Goal: Check status: Check status

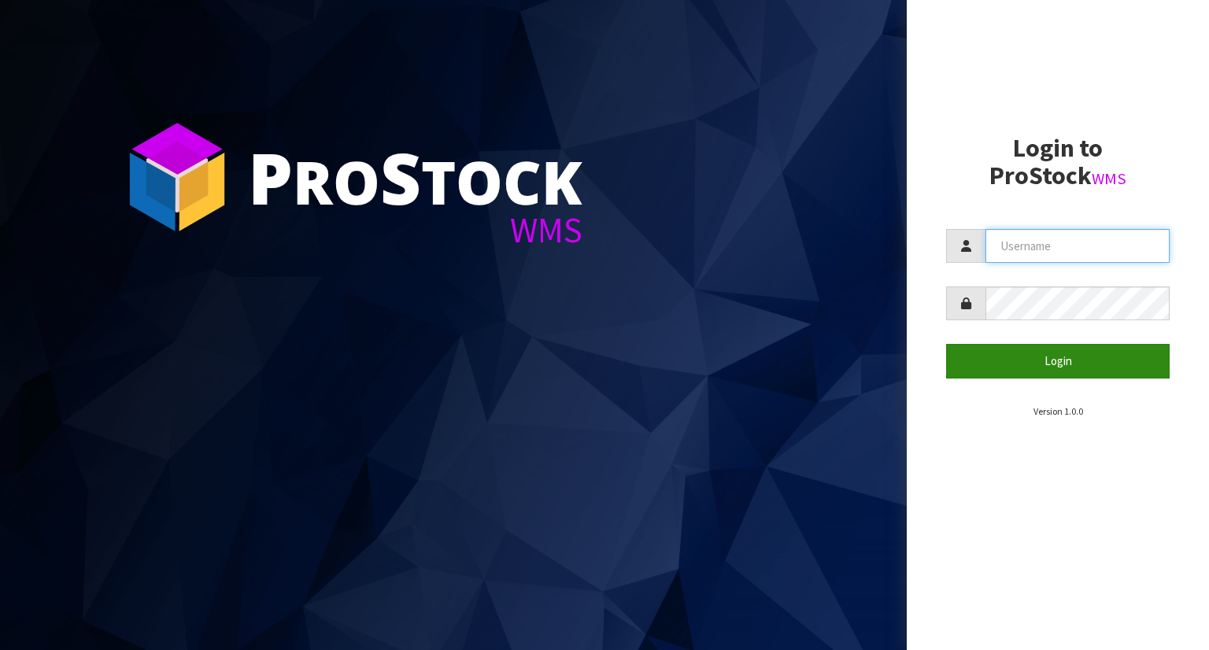
type input "YOURREFORMER"
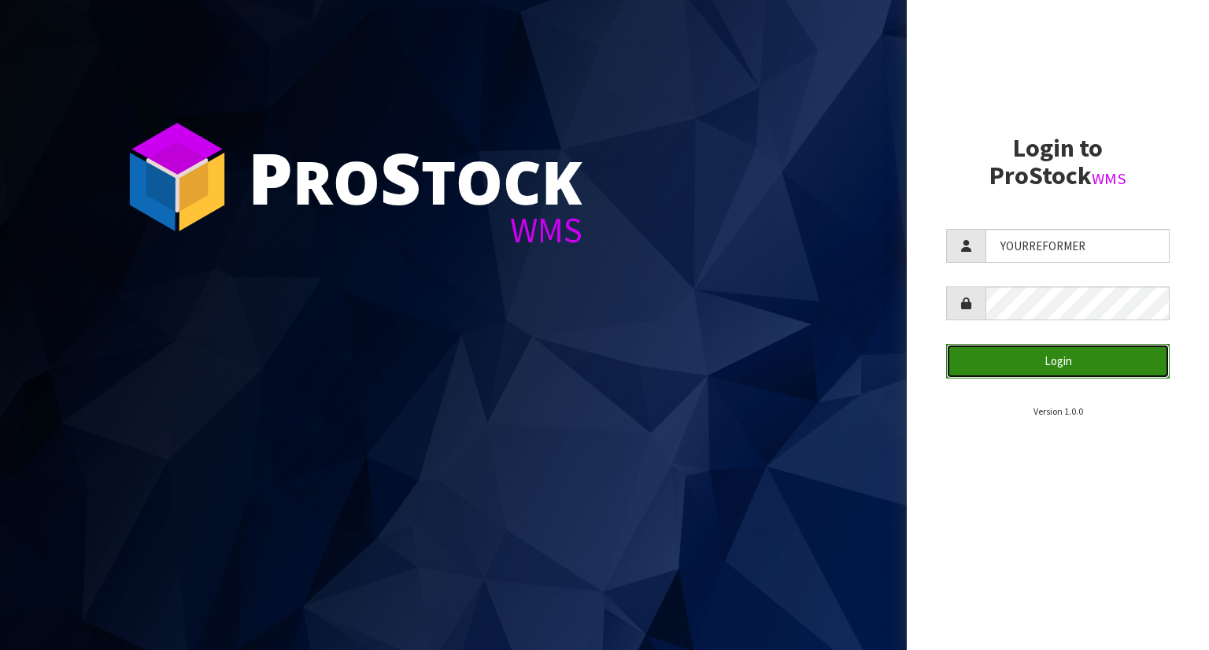
click at [1027, 375] on button "Login" at bounding box center [1058, 361] width 224 height 34
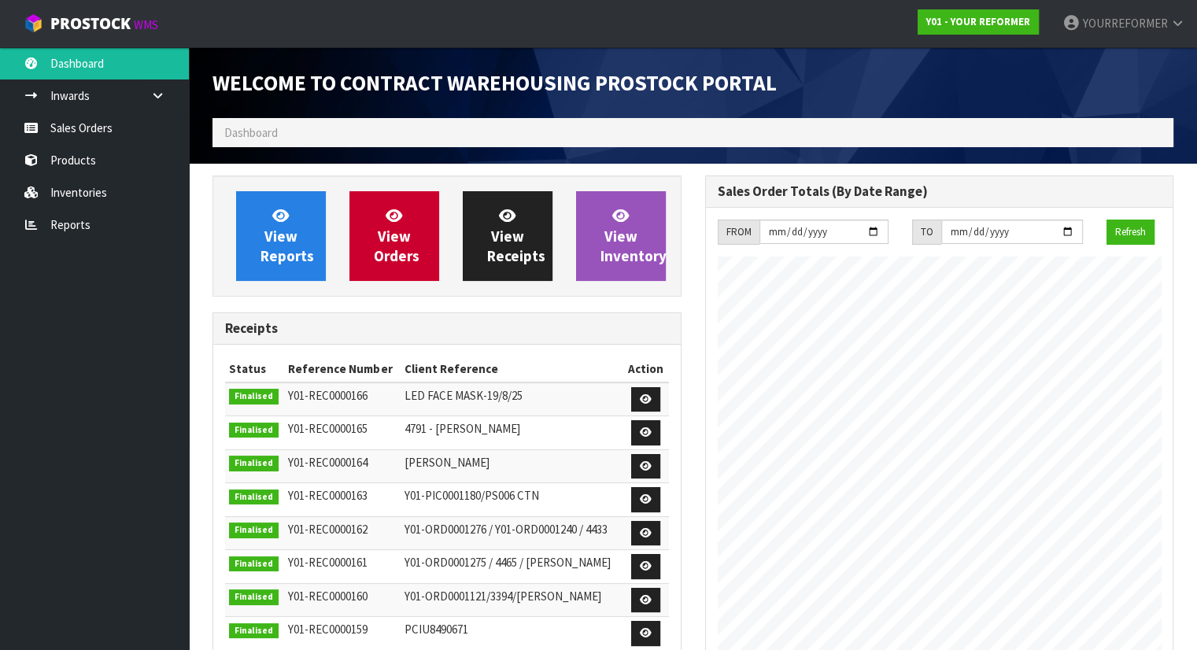
scroll to position [870, 492]
click at [104, 139] on link "Sales Orders" at bounding box center [94, 128] width 189 height 32
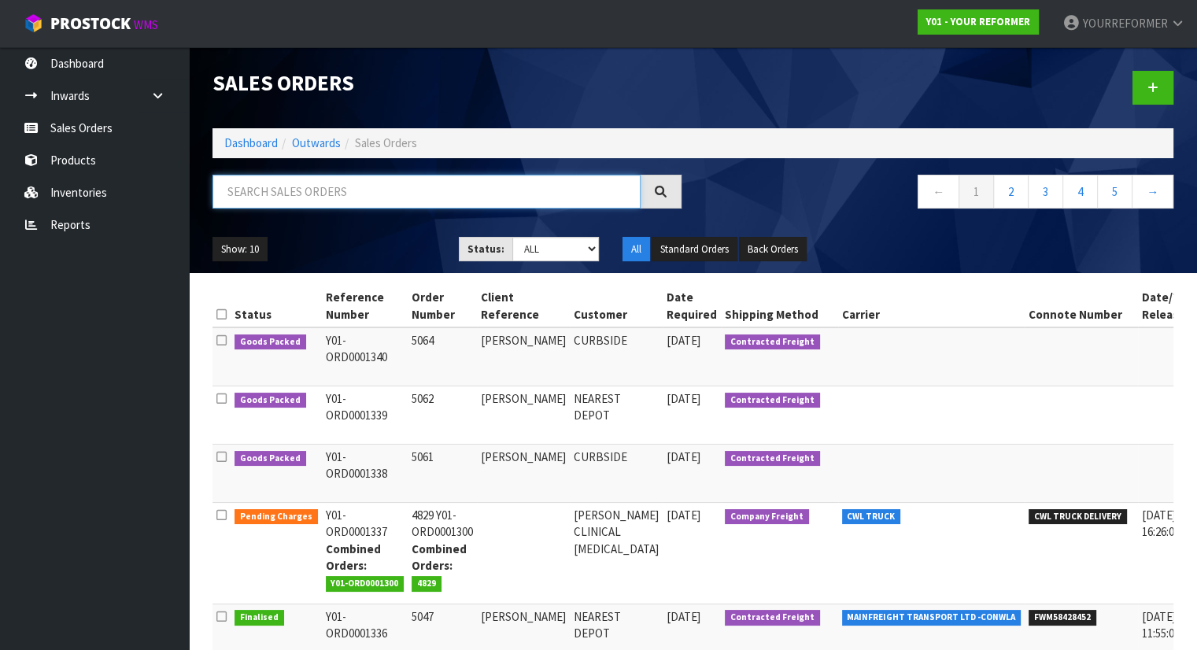
click at [279, 194] on input "text" at bounding box center [427, 192] width 428 height 34
type input "1"
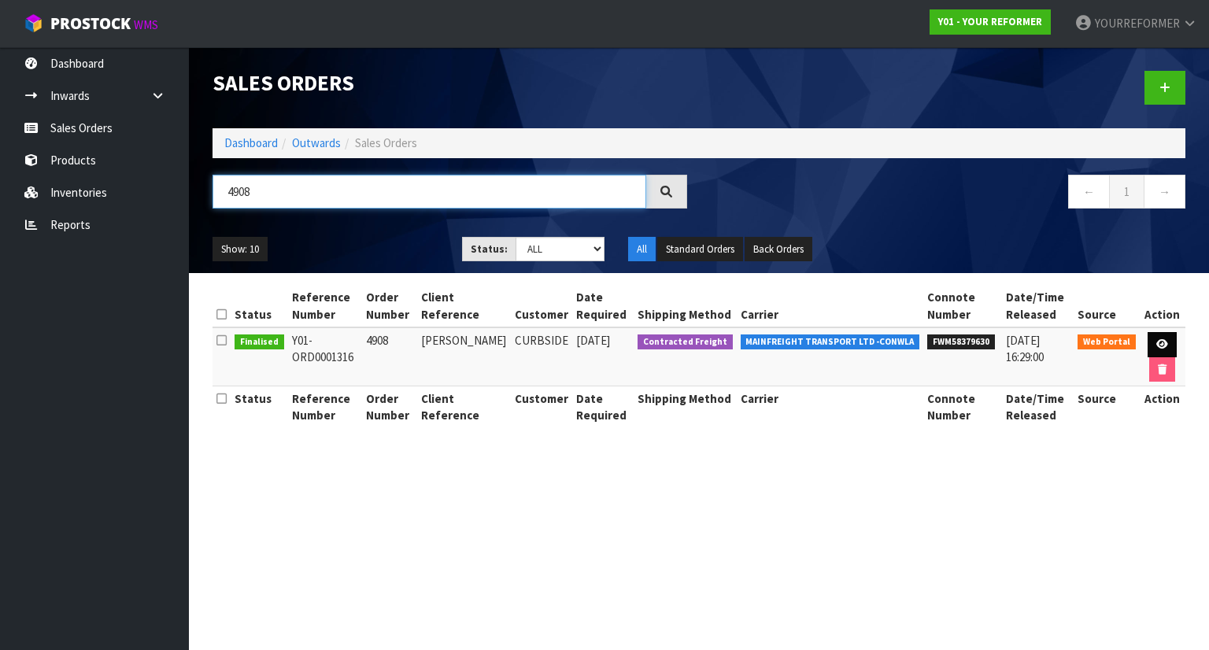
type input "4908"
click at [1167, 337] on link at bounding box center [1162, 344] width 29 height 25
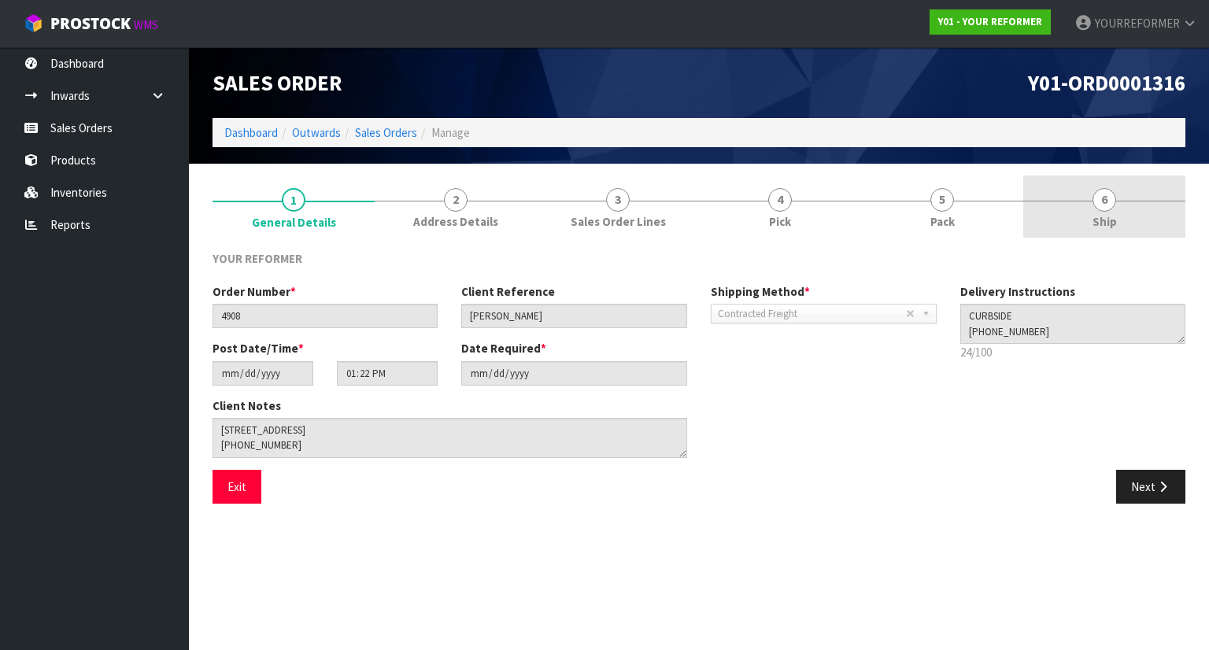
click at [1080, 235] on link "6 Ship" at bounding box center [1104, 207] width 162 height 62
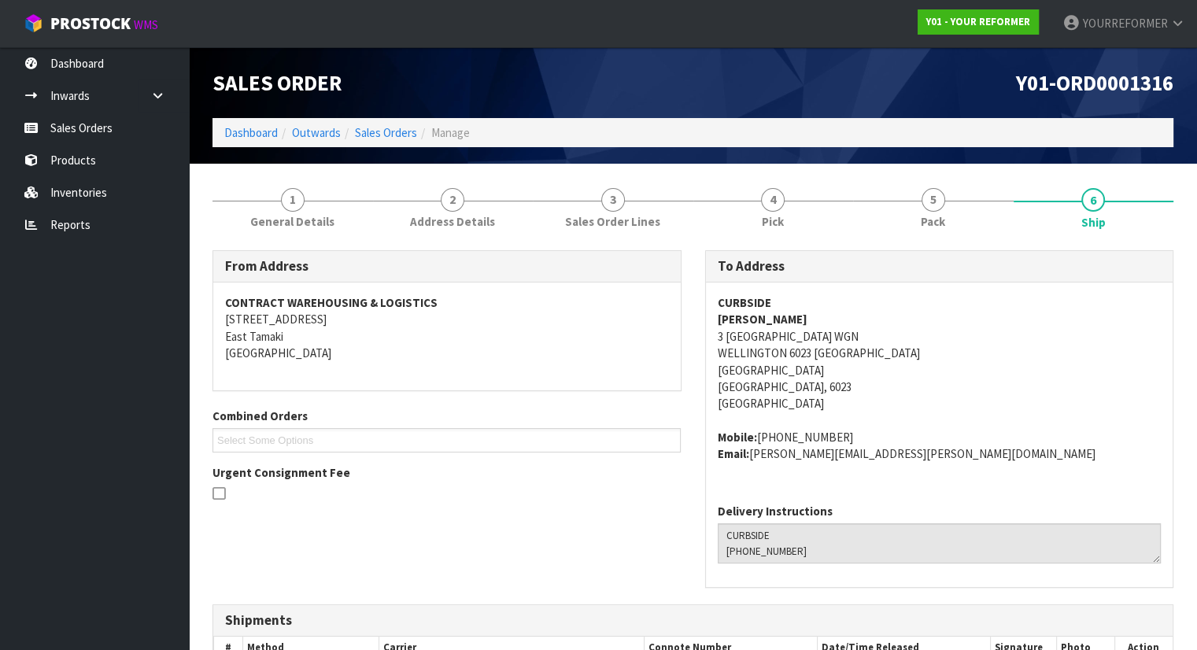
scroll to position [176, 0]
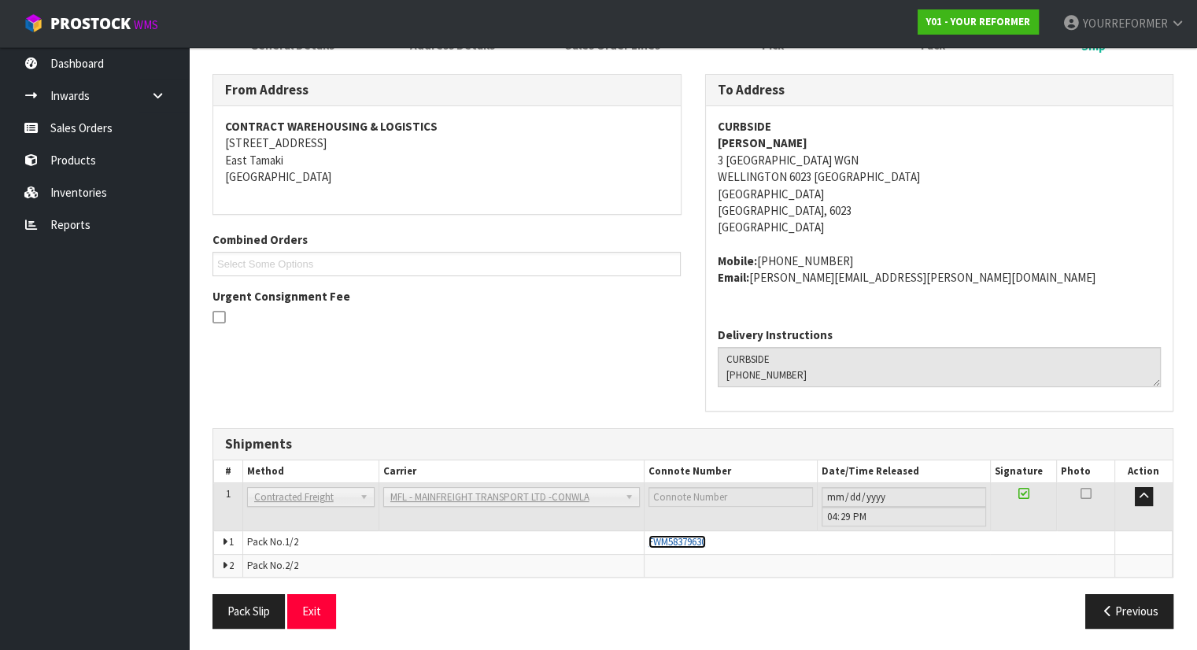
click at [676, 546] on span "FWM58379630" at bounding box center [677, 541] width 57 height 13
